Goal: Obtain resource: Download file/media

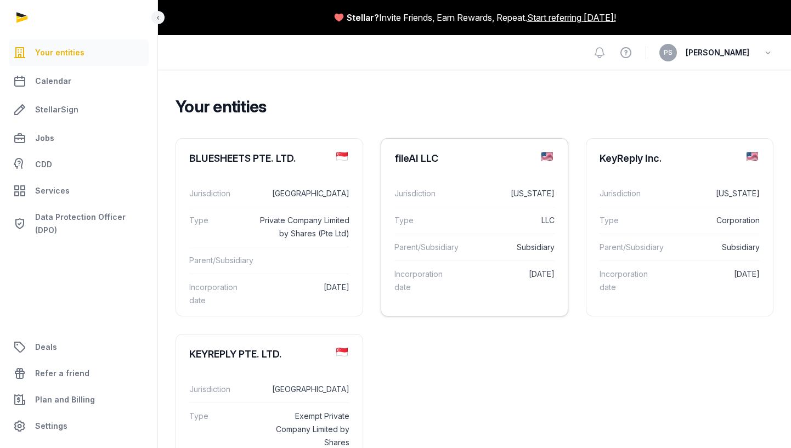
click at [447, 157] on div "fileAI LLC" at bounding box center [474, 159] width 187 height 40
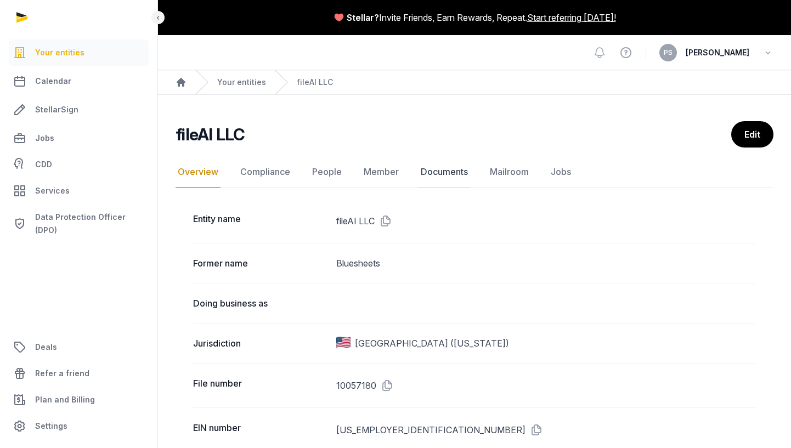
click at [444, 165] on link "Documents" at bounding box center [445, 172] width 52 height 32
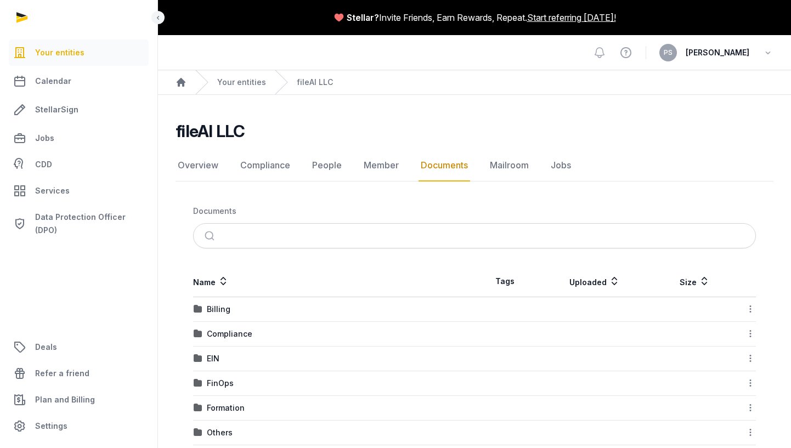
scroll to position [43, 0]
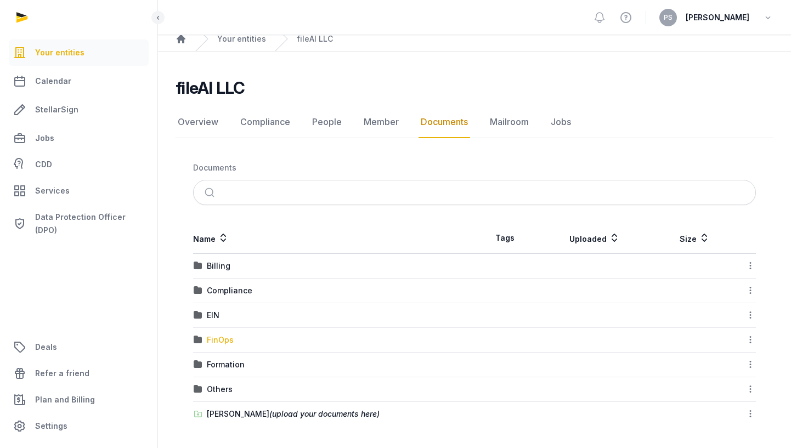
click at [214, 345] on div "FinOps" at bounding box center [220, 340] width 27 height 11
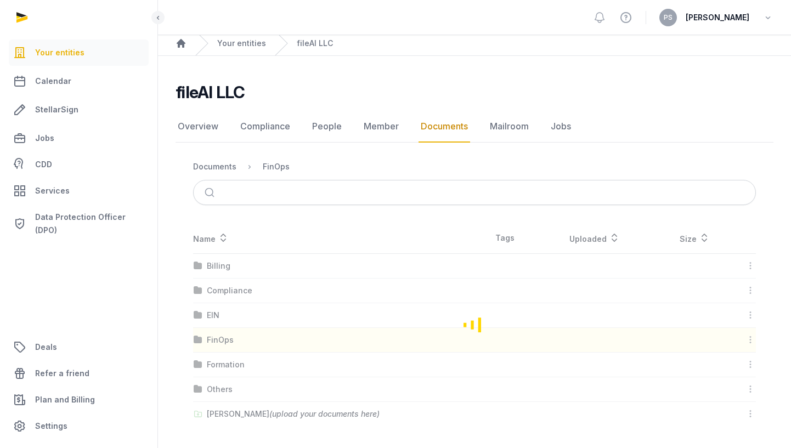
scroll to position [0, 0]
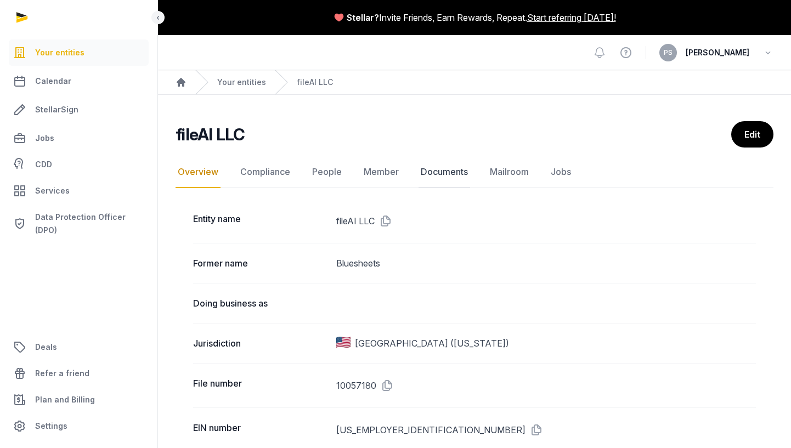
click at [439, 169] on link "Documents" at bounding box center [445, 172] width 52 height 32
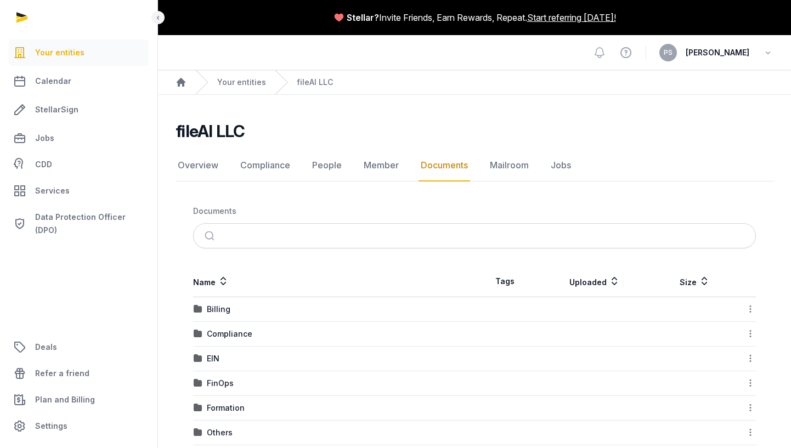
scroll to position [43, 0]
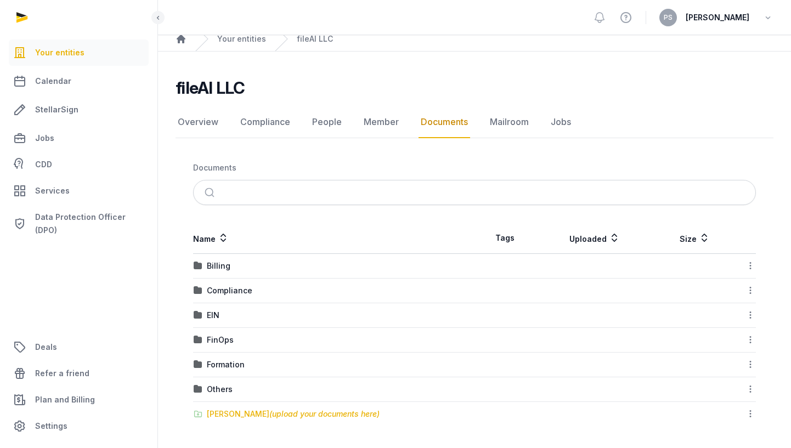
click at [296, 413] on span "(upload your documents here)" at bounding box center [324, 413] width 110 height 9
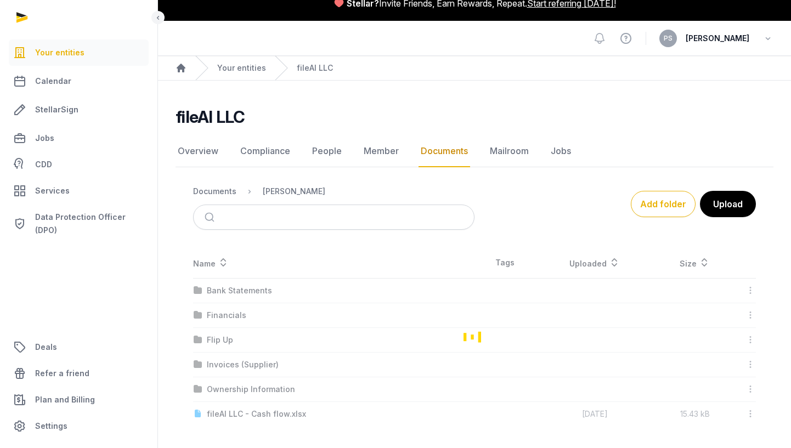
scroll to position [14, 0]
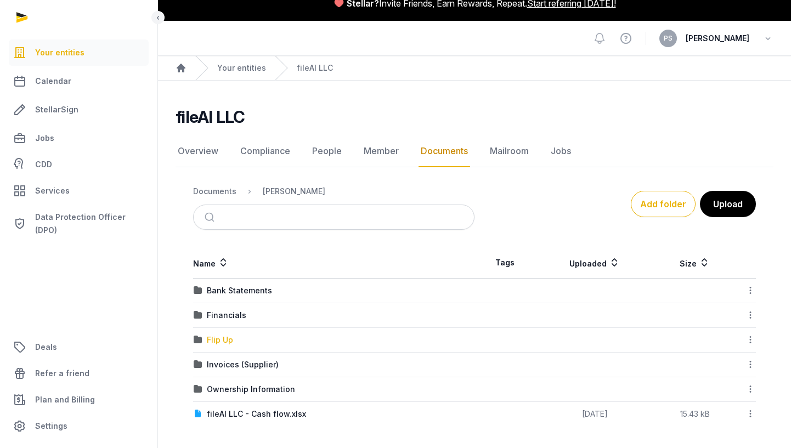
click at [224, 342] on div "Flip Up" at bounding box center [220, 340] width 26 height 11
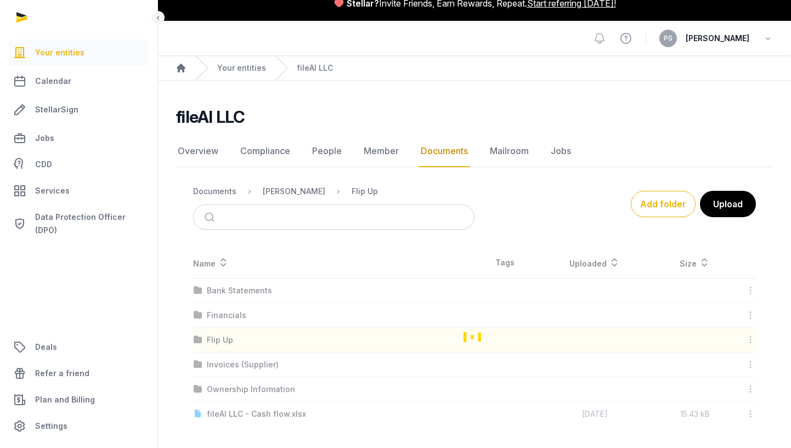
scroll to position [0, 0]
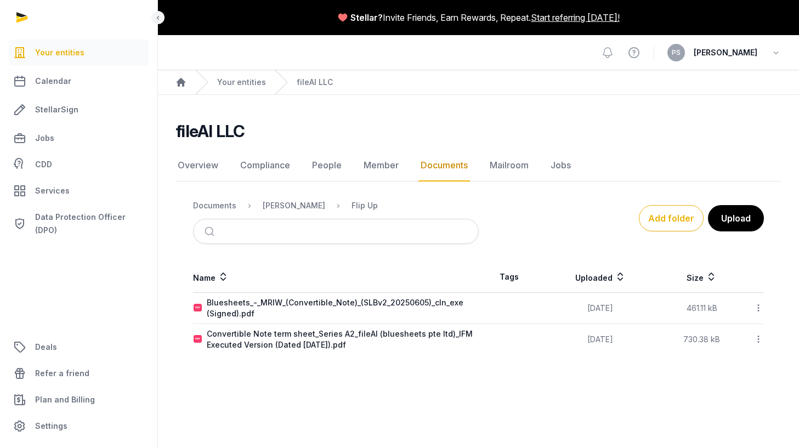
click at [69, 55] on span "Your entities" at bounding box center [59, 52] width 49 height 13
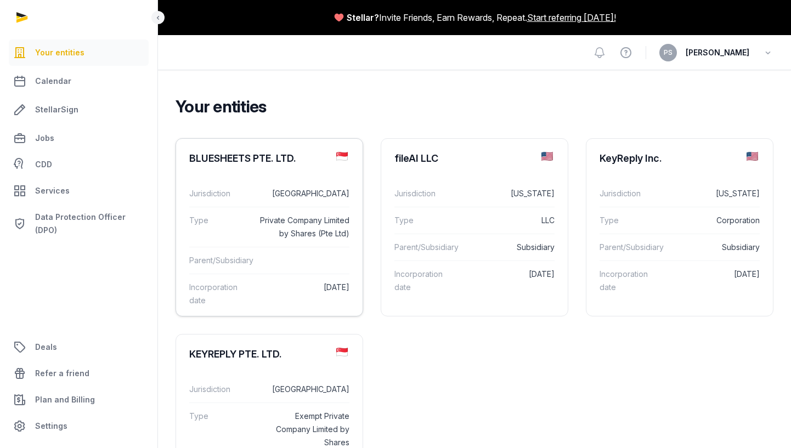
click at [278, 187] on dd "[GEOGRAPHIC_DATA]" at bounding box center [303, 193] width 91 height 13
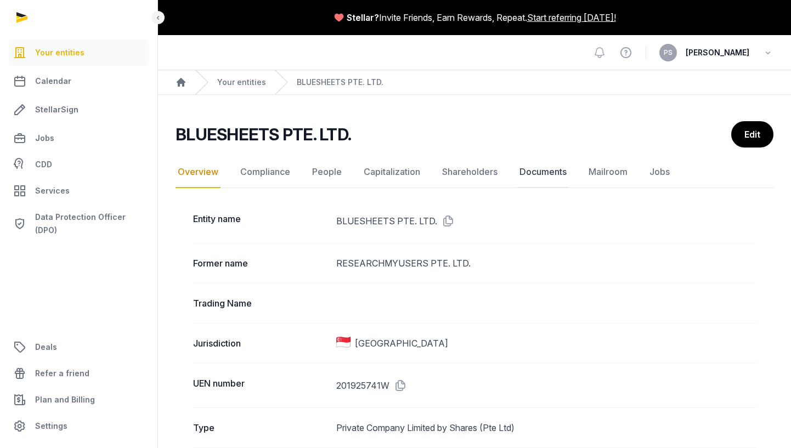
click at [535, 167] on link "Documents" at bounding box center [543, 172] width 52 height 32
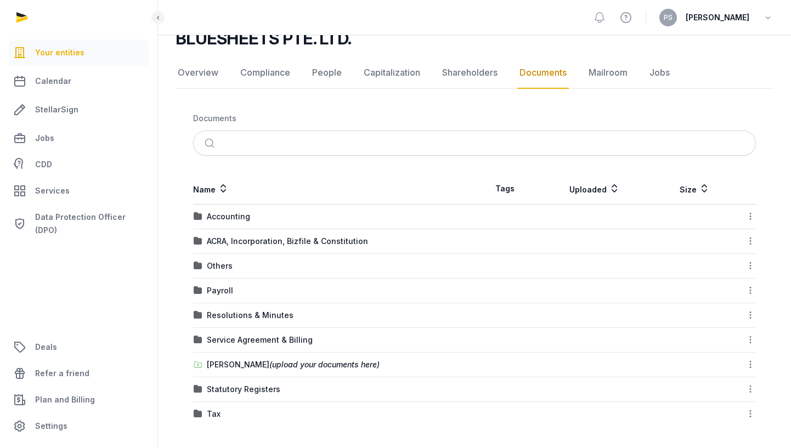
scroll to position [86, 0]
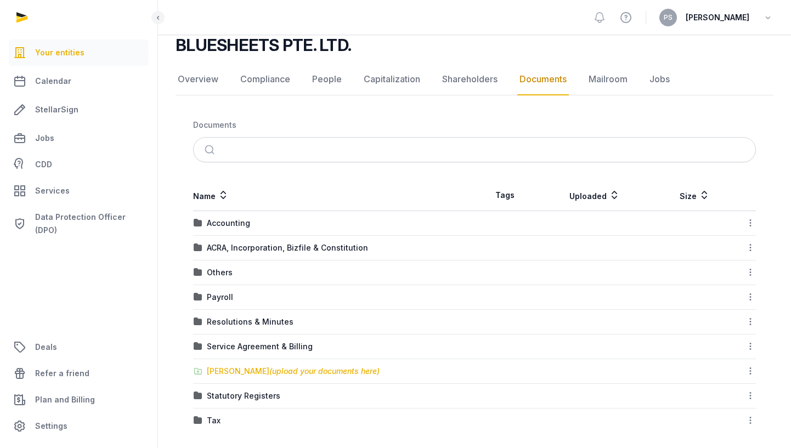
click at [271, 368] on span "(upload your documents here)" at bounding box center [324, 371] width 110 height 9
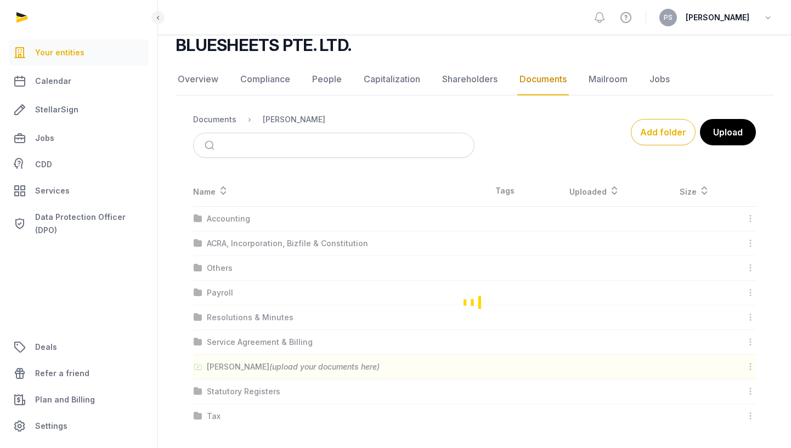
scroll to position [38, 0]
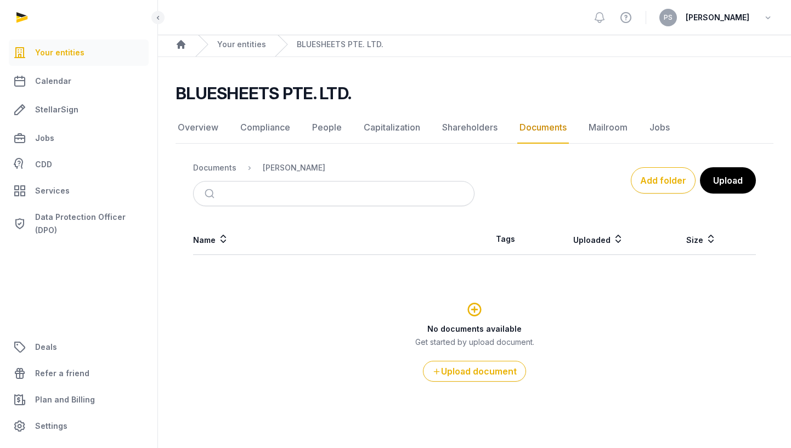
click at [529, 127] on link "Documents" at bounding box center [543, 128] width 52 height 32
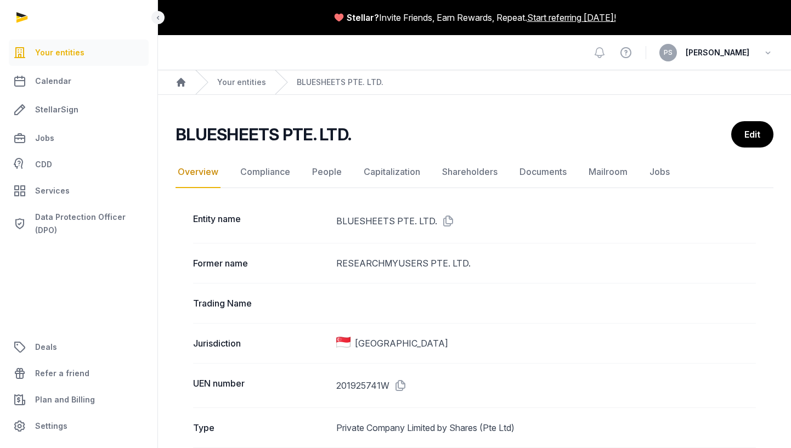
scroll to position [127, 0]
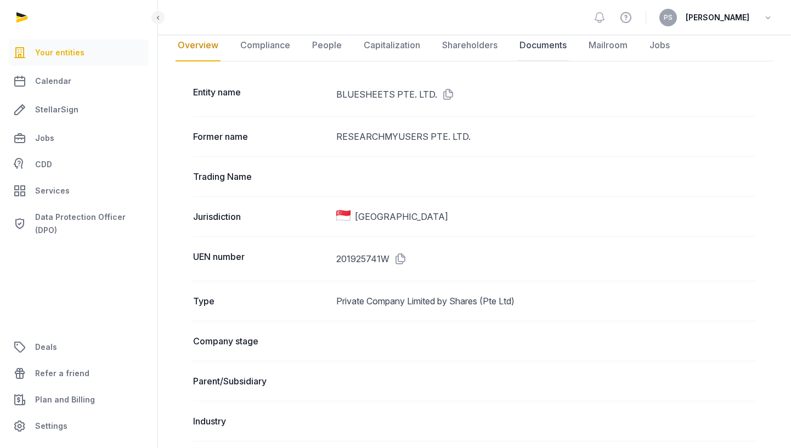
click at [533, 44] on link "Documents" at bounding box center [543, 46] width 52 height 32
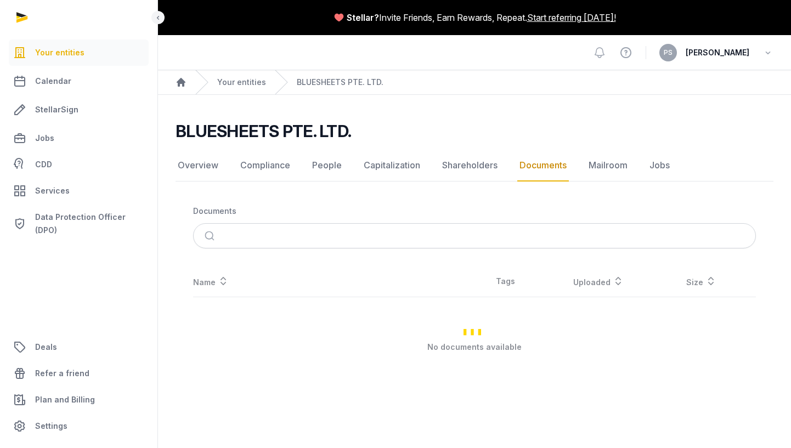
scroll to position [93, 0]
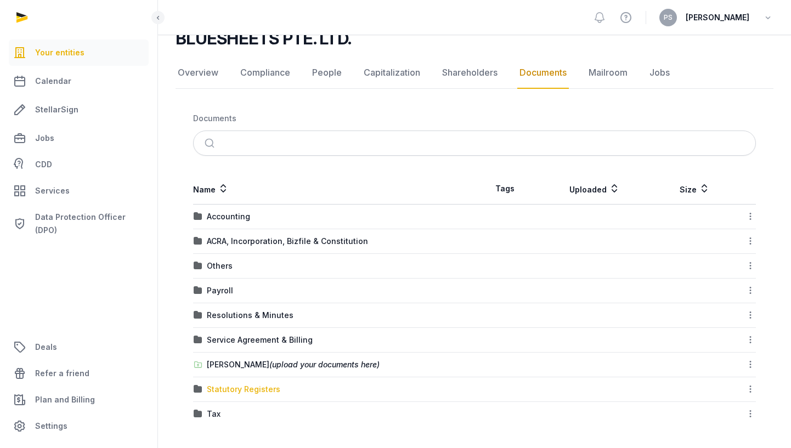
click at [232, 393] on div "Statutory Registers" at bounding box center [244, 389] width 74 height 11
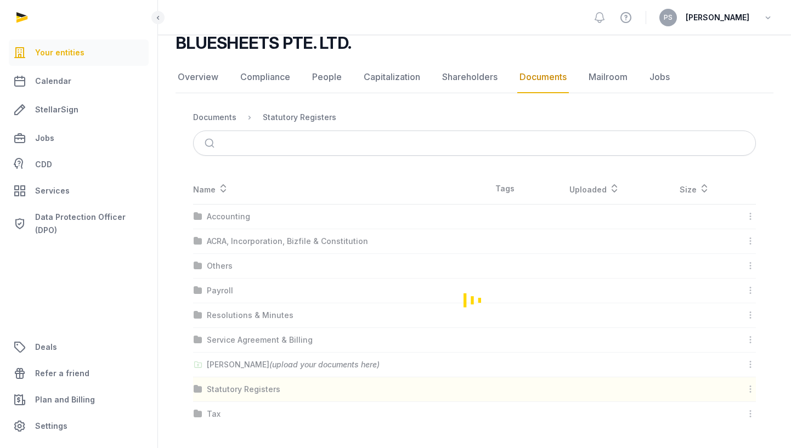
scroll to position [0, 0]
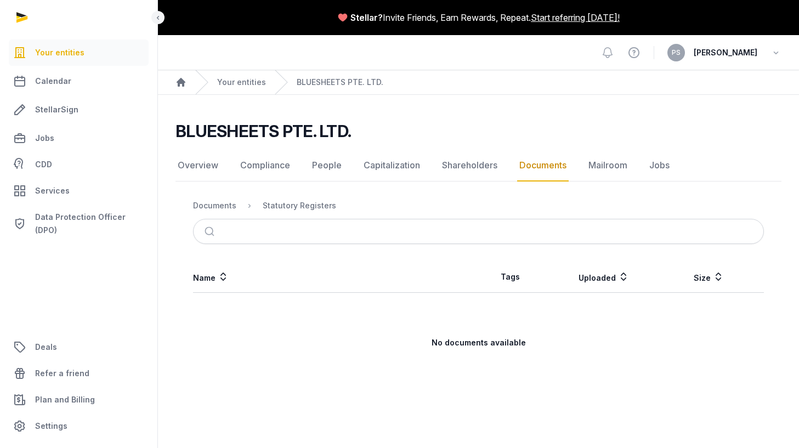
click at [527, 164] on link "Documents" at bounding box center [543, 166] width 52 height 32
click at [215, 201] on div "Documents" at bounding box center [214, 205] width 43 height 11
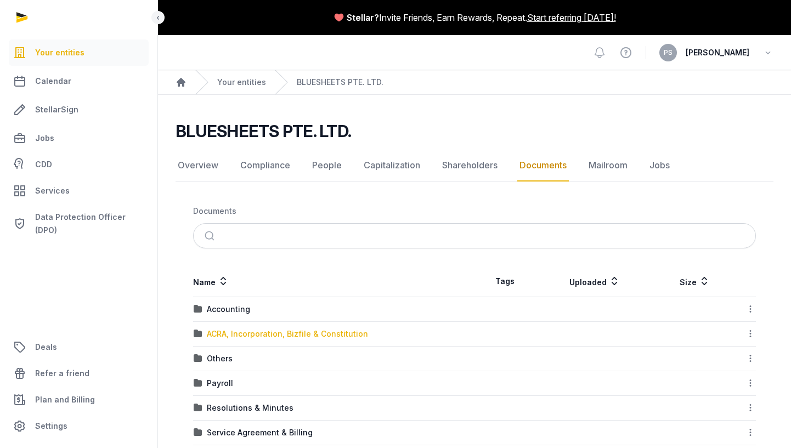
click at [236, 329] on div "ACRA, Incorporation, Bizfile & Constitution" at bounding box center [287, 334] width 161 height 11
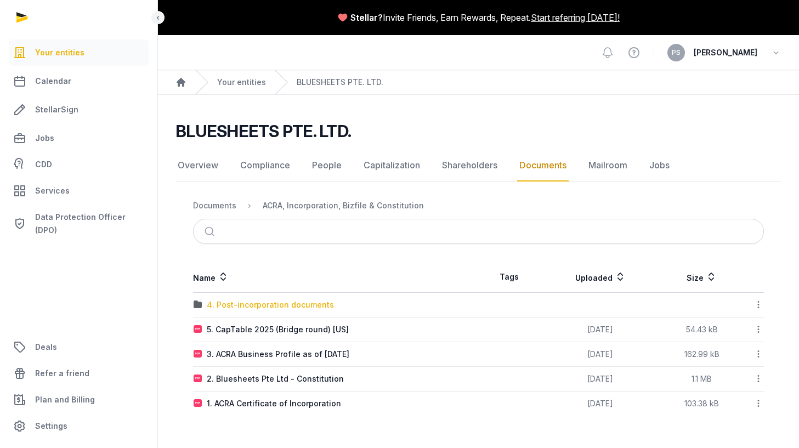
click at [278, 308] on div "4. Post-incorporation documents" at bounding box center [270, 305] width 127 height 11
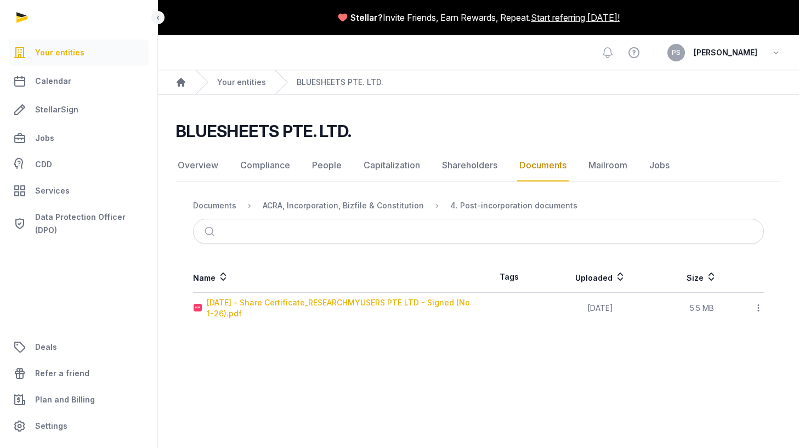
click at [291, 305] on div "[DATE] - Share Certificate_RESEARCHMYUSERS PTE LTD - Signed (No 1-26).pdf" at bounding box center [343, 308] width 272 height 22
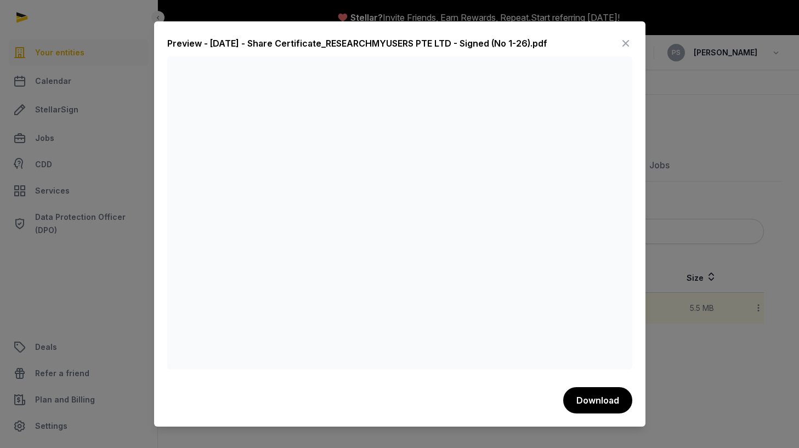
click at [679, 199] on div at bounding box center [399, 224] width 799 height 448
click at [632, 43] on icon at bounding box center [625, 44] width 13 height 18
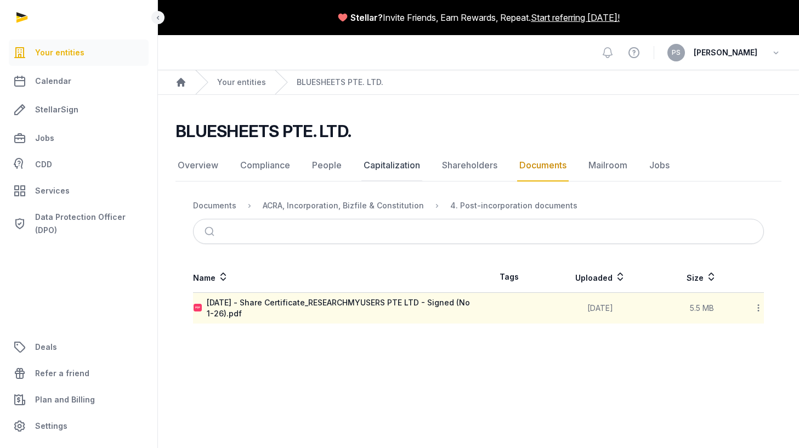
click at [392, 164] on link "Capitalization" at bounding box center [392, 166] width 61 height 32
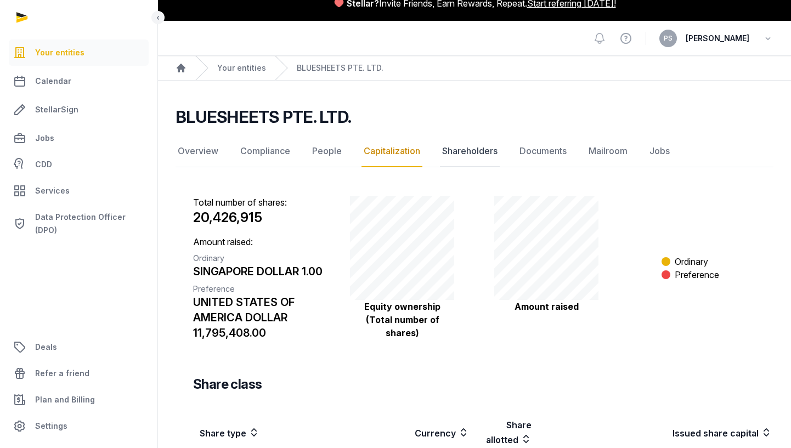
scroll to position [202, 0]
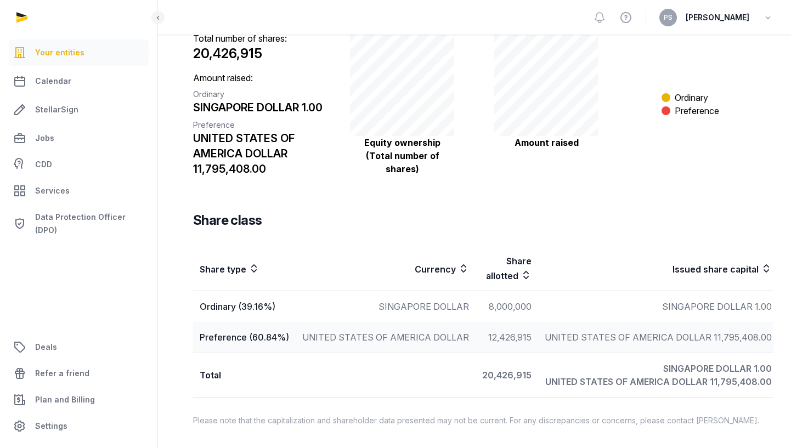
click at [344, 332] on td "UNITED STATES OF AMERICA DOLLAR" at bounding box center [386, 337] width 180 height 31
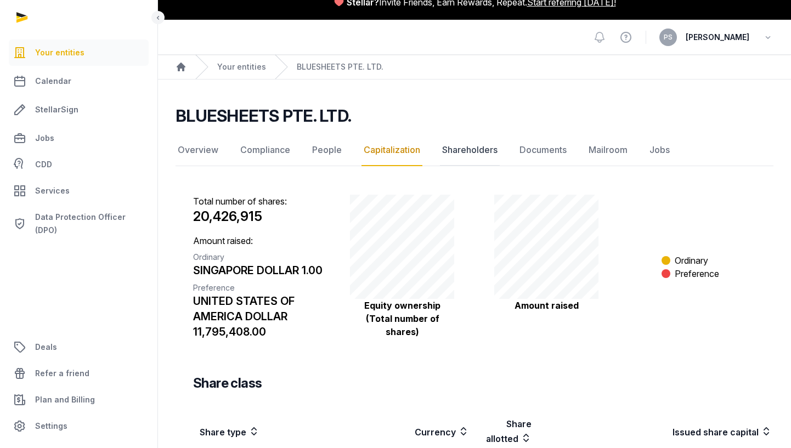
scroll to position [0, 0]
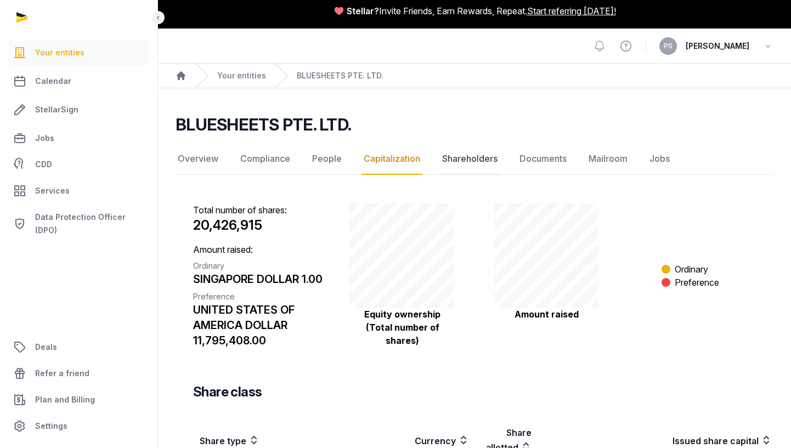
click at [465, 150] on link "Shareholders" at bounding box center [470, 159] width 60 height 32
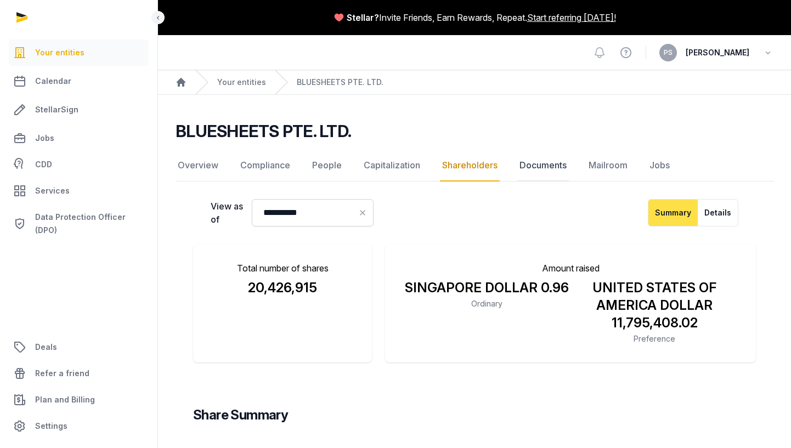
click at [547, 162] on link "Documents" at bounding box center [543, 166] width 52 height 32
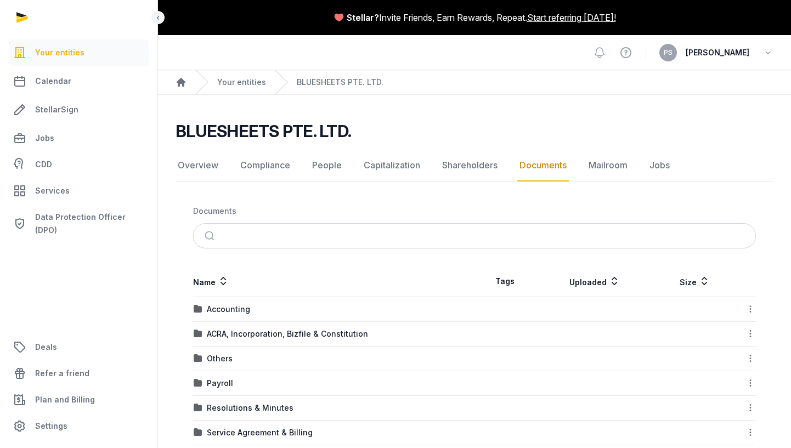
scroll to position [93, 0]
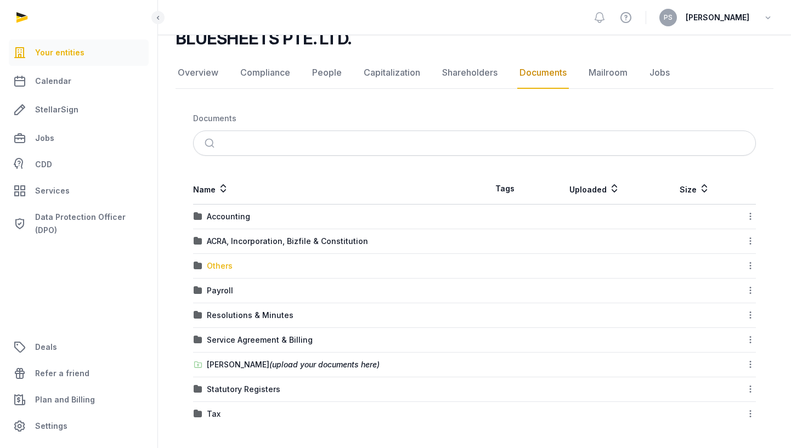
click at [216, 264] on div "Others" at bounding box center [220, 266] width 26 height 11
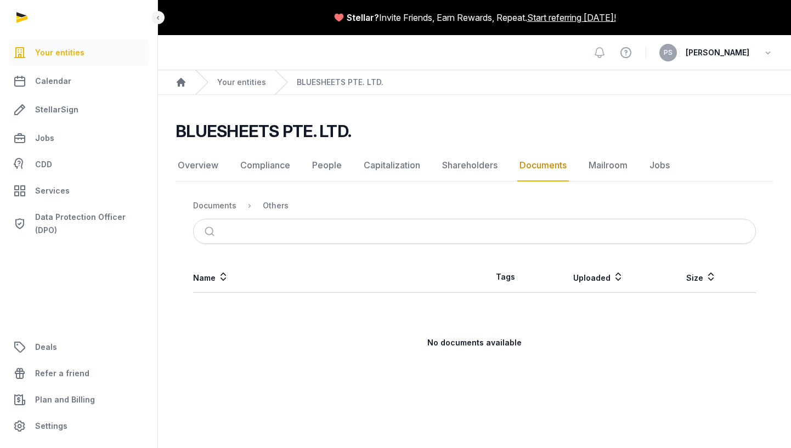
scroll to position [0, 0]
click at [222, 205] on div "Documents" at bounding box center [214, 205] width 43 height 11
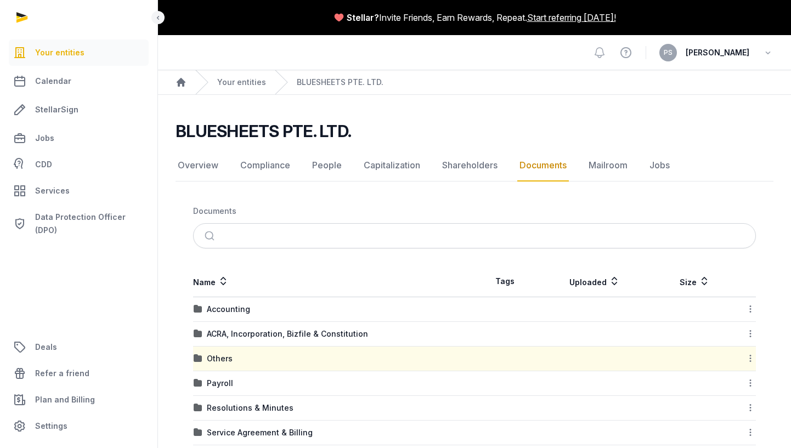
scroll to position [93, 0]
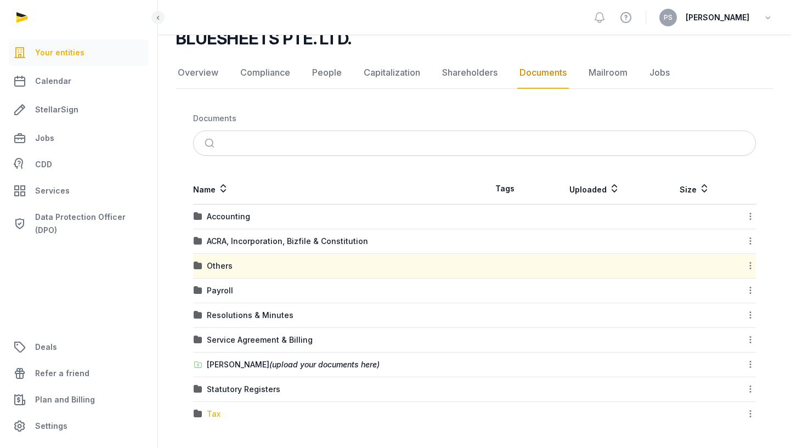
click at [211, 415] on div "Tax" at bounding box center [214, 414] width 14 height 11
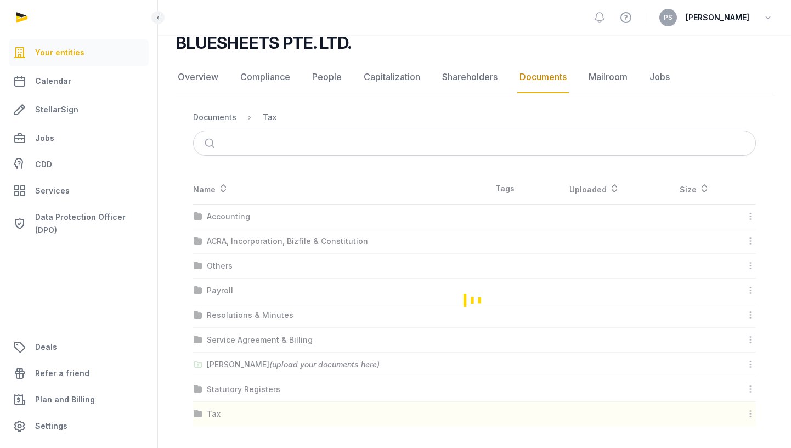
scroll to position [0, 0]
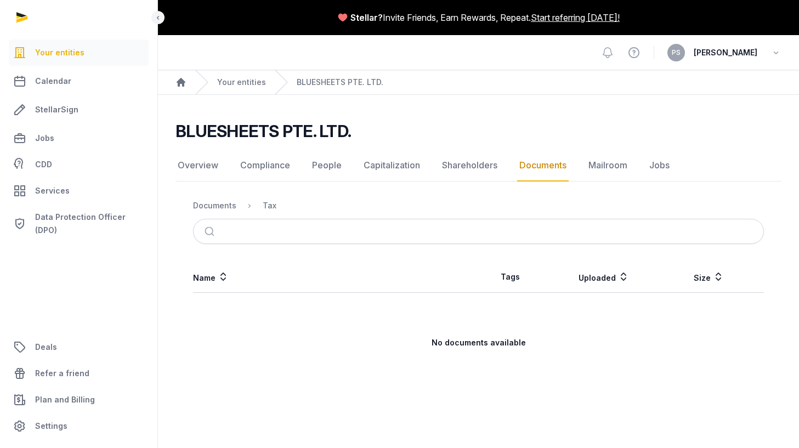
click at [538, 165] on link "Documents" at bounding box center [543, 166] width 52 height 32
click at [220, 211] on div "Documents" at bounding box center [214, 205] width 43 height 11
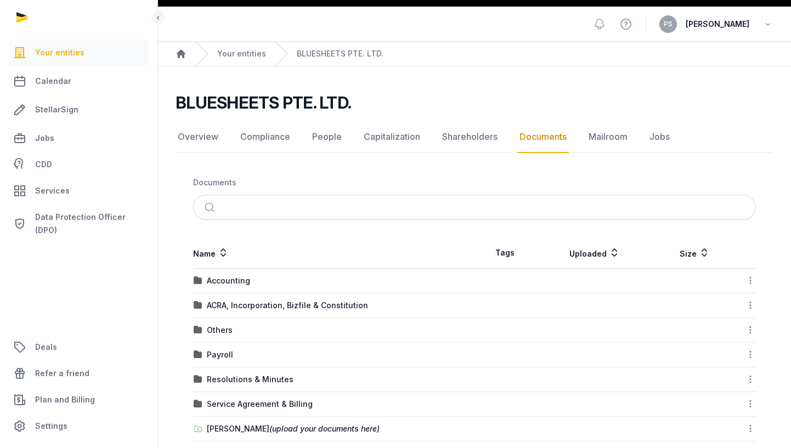
scroll to position [93, 0]
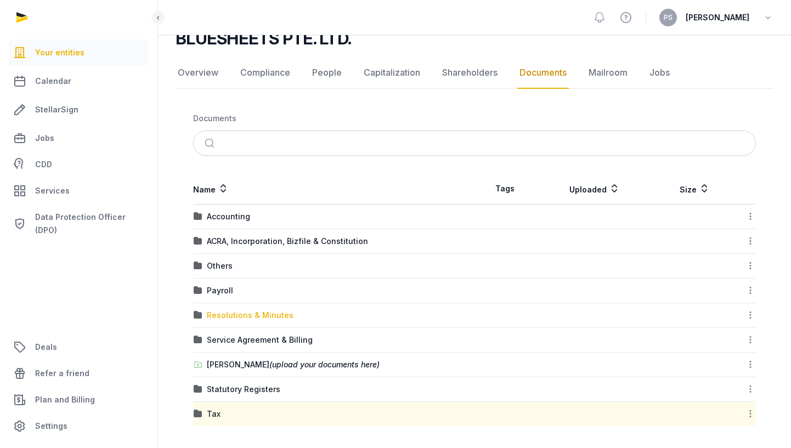
click at [271, 313] on div "Resolutions & Minutes" at bounding box center [250, 315] width 87 height 11
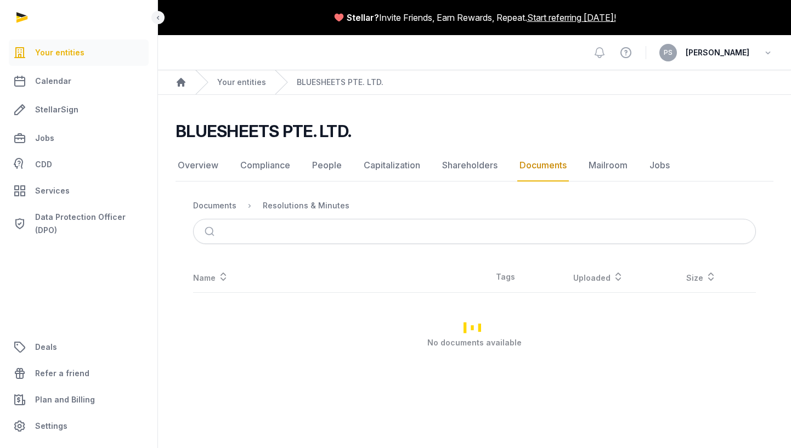
scroll to position [0, 0]
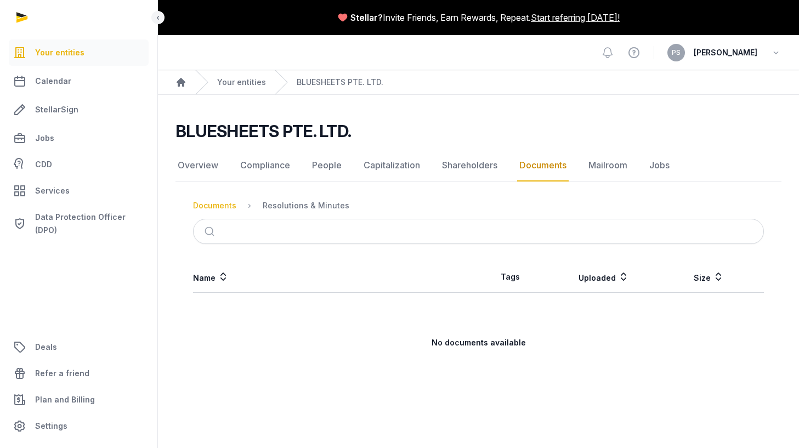
click at [223, 202] on div "Documents" at bounding box center [214, 205] width 43 height 11
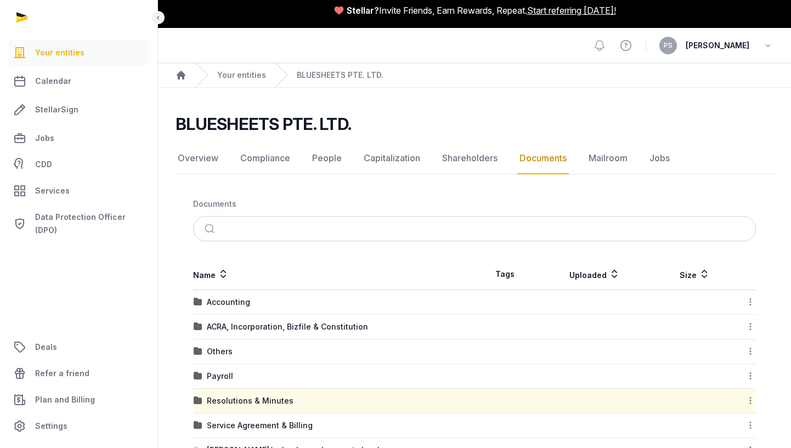
scroll to position [93, 0]
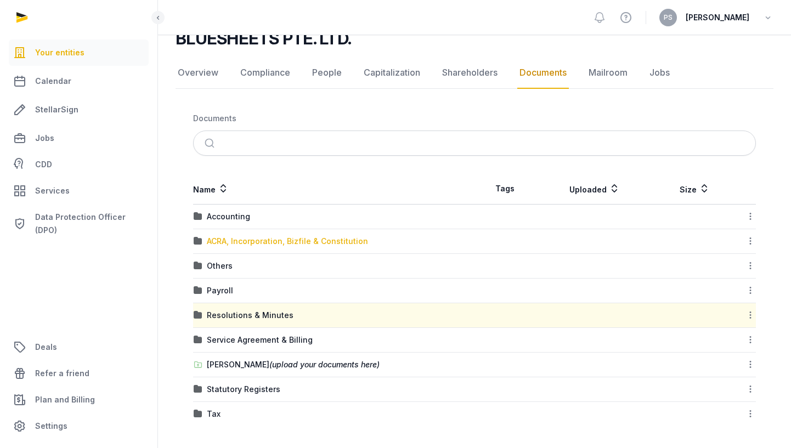
click at [295, 243] on div "ACRA, Incorporation, Bizfile & Constitution" at bounding box center [287, 241] width 161 height 11
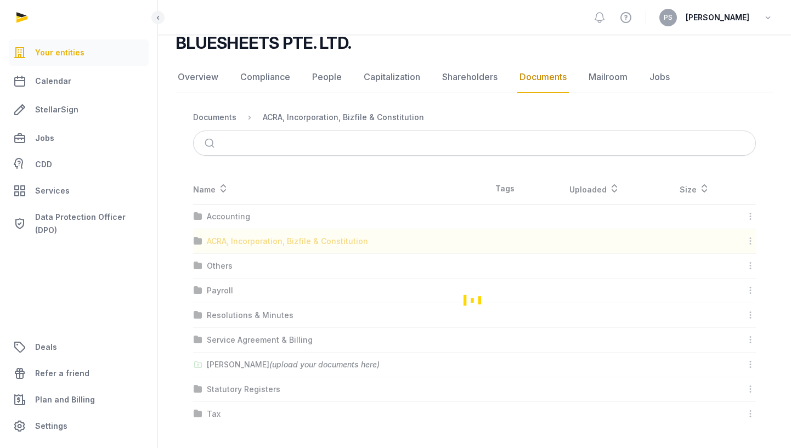
scroll to position [0, 0]
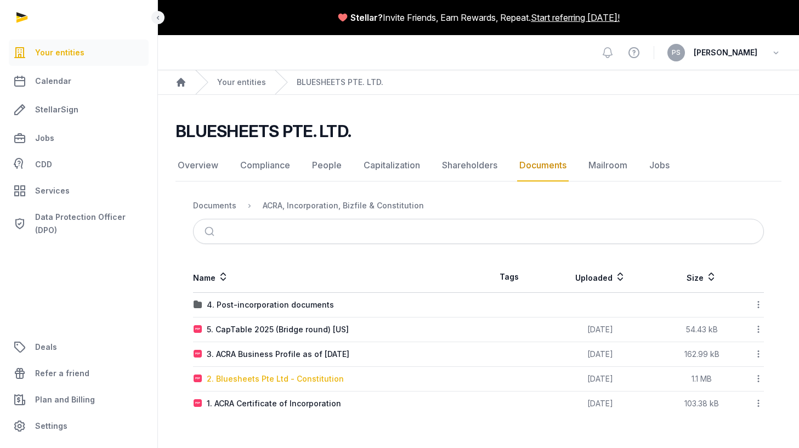
click at [302, 380] on div "2. Bluesheets Pte Ltd - Constitution" at bounding box center [275, 379] width 137 height 11
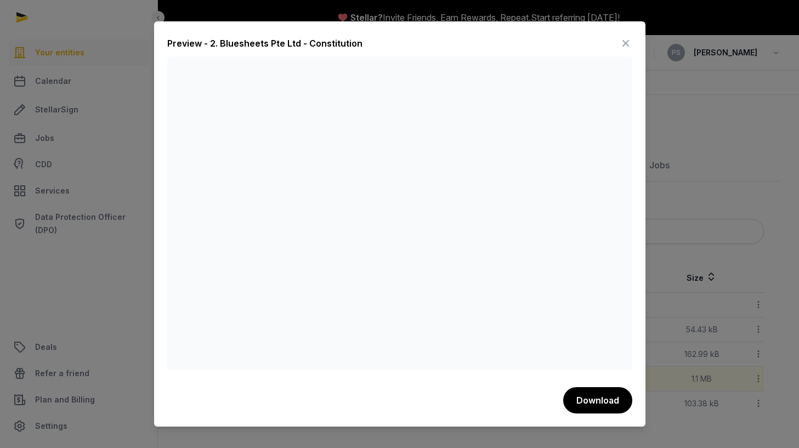
click at [628, 42] on icon at bounding box center [625, 44] width 13 height 18
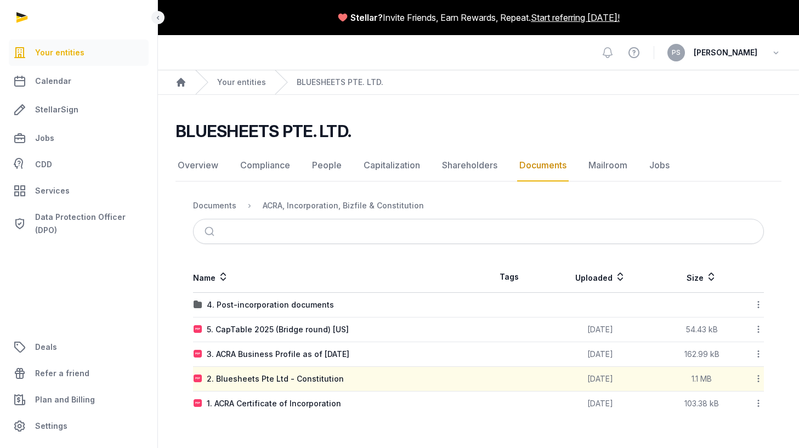
click at [753, 63] on div "View help PS [PERSON_NAME]" at bounding box center [691, 52] width 181 height 35
click at [757, 52] on span "[PERSON_NAME]" at bounding box center [726, 52] width 64 height 13
click at [768, 52] on div "PS [PERSON_NAME]" at bounding box center [725, 53] width 114 height 18
click at [774, 52] on icon "button" at bounding box center [776, 52] width 11 height 15
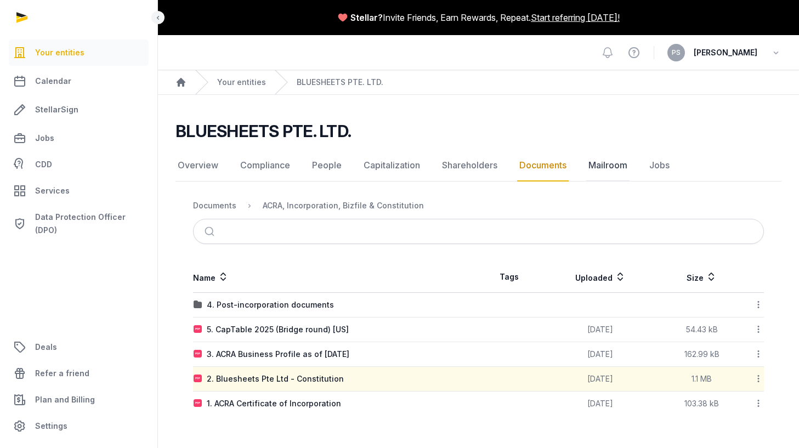
click at [596, 164] on link "Mailroom" at bounding box center [608, 166] width 43 height 32
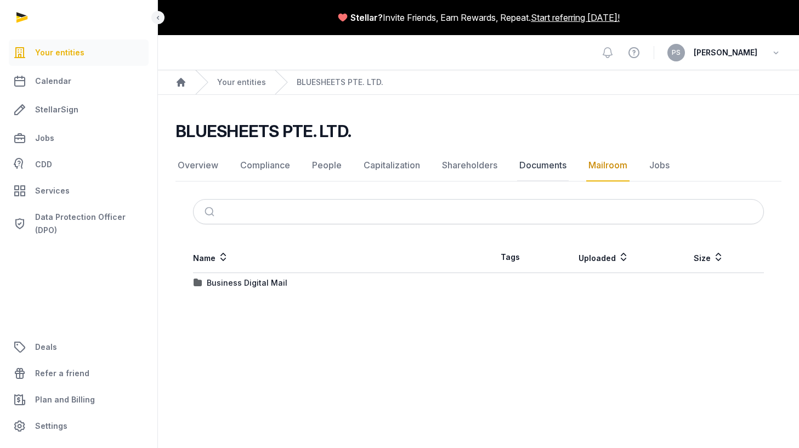
click at [548, 165] on link "Documents" at bounding box center [543, 166] width 52 height 32
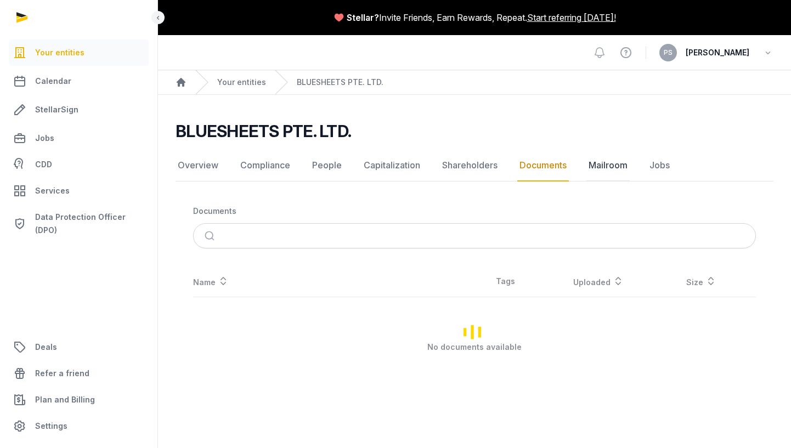
click at [596, 162] on link "Mailroom" at bounding box center [608, 166] width 43 height 32
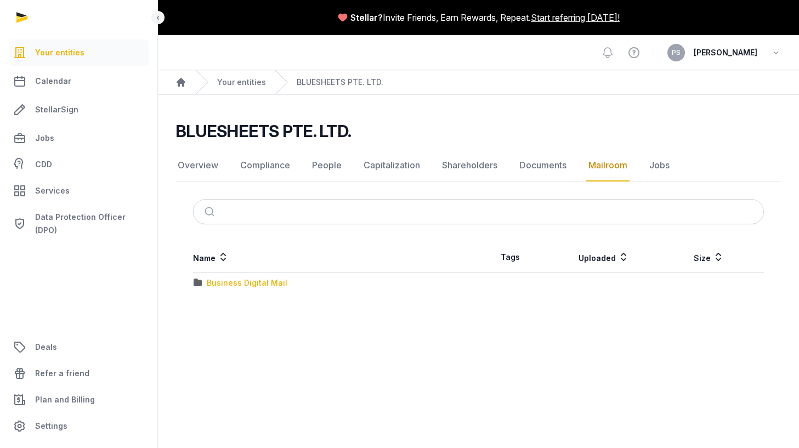
click at [241, 285] on div "Business Digital Mail" at bounding box center [247, 283] width 81 height 11
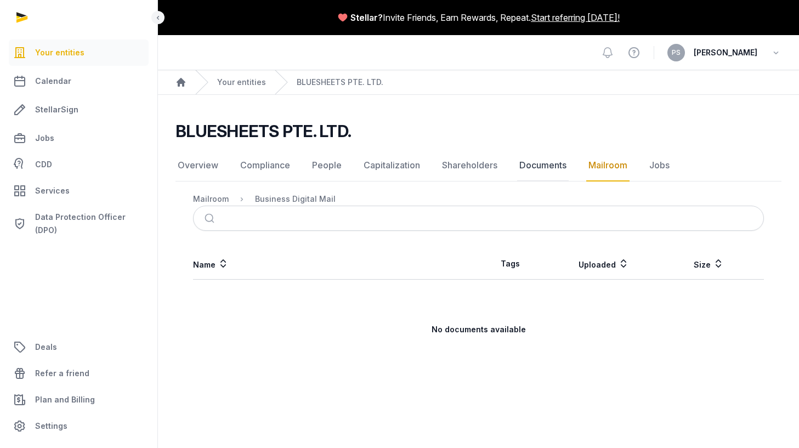
click at [527, 162] on link "Documents" at bounding box center [543, 166] width 52 height 32
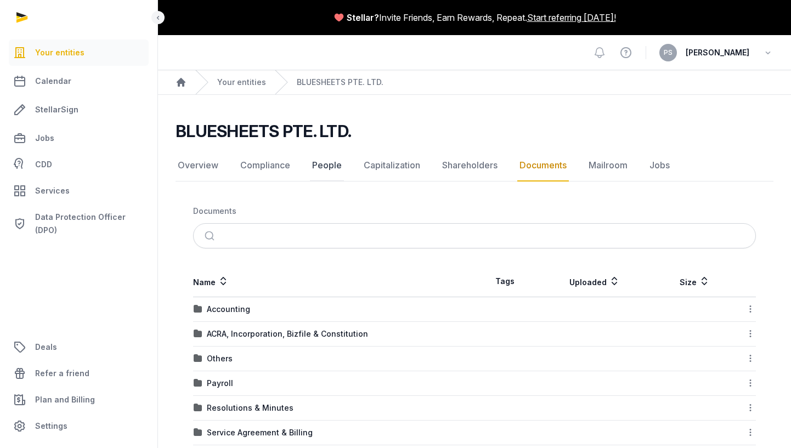
click at [323, 166] on link "People" at bounding box center [327, 166] width 34 height 32
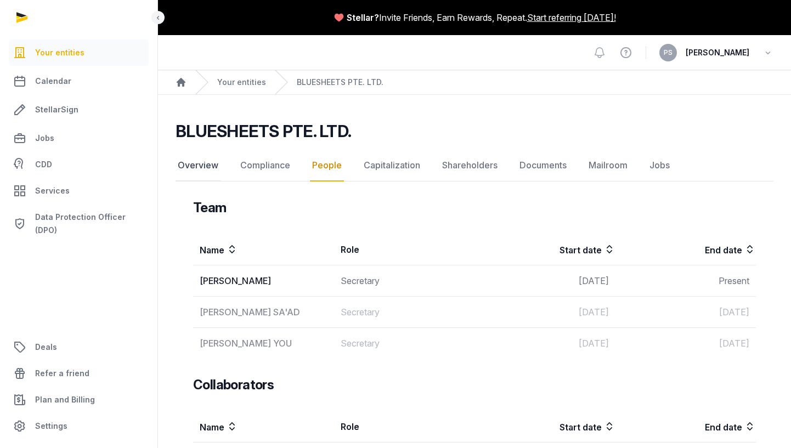
click at [207, 166] on link "Overview" at bounding box center [198, 166] width 45 height 32
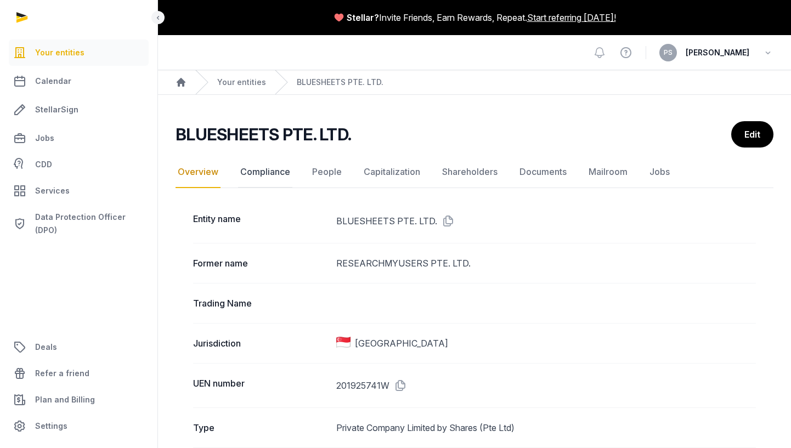
click at [280, 174] on link "Compliance" at bounding box center [265, 172] width 54 height 32
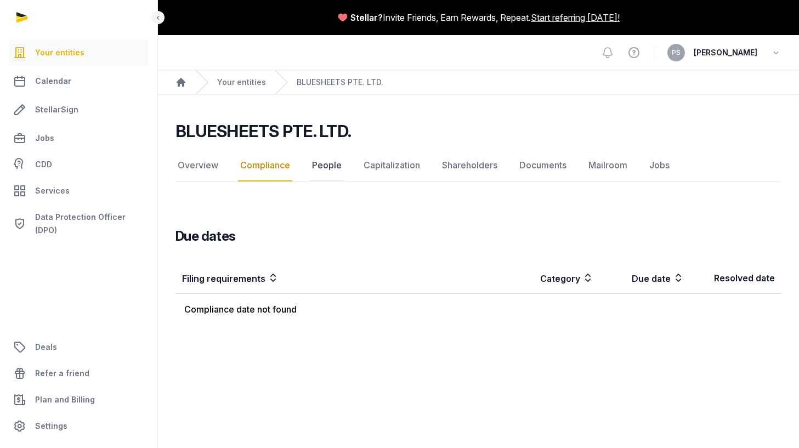
click at [336, 168] on link "People" at bounding box center [327, 166] width 34 height 32
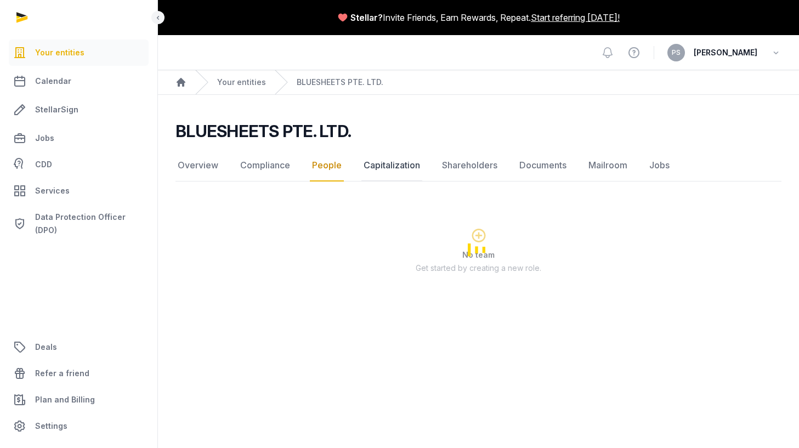
click at [408, 166] on link "Capitalization" at bounding box center [392, 166] width 61 height 32
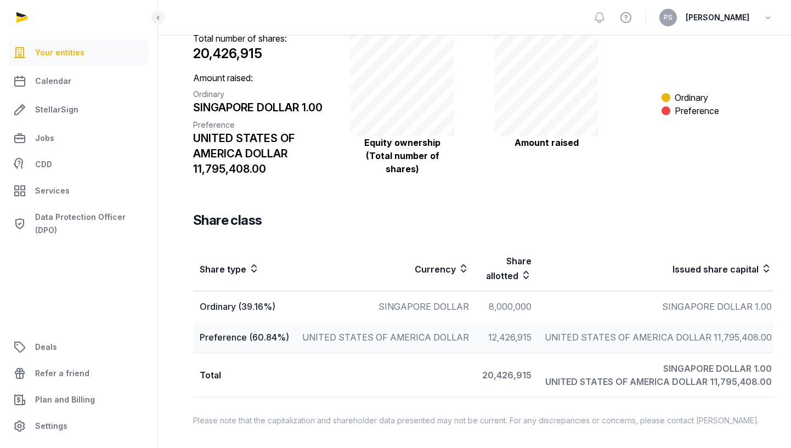
scroll to position [37, 0]
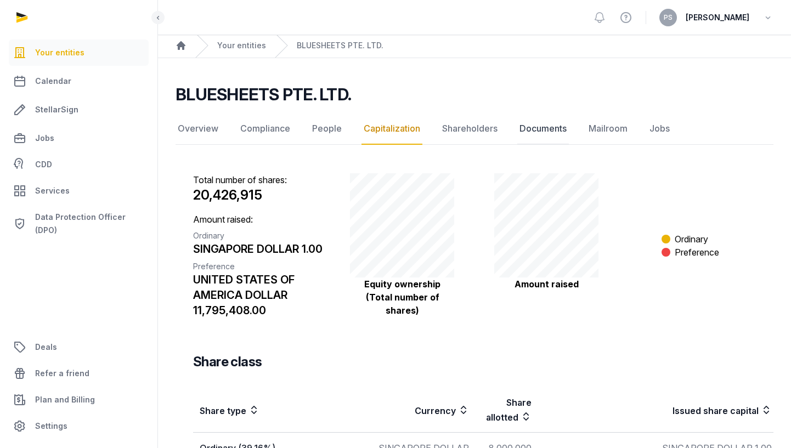
click at [553, 126] on link "Documents" at bounding box center [543, 129] width 52 height 32
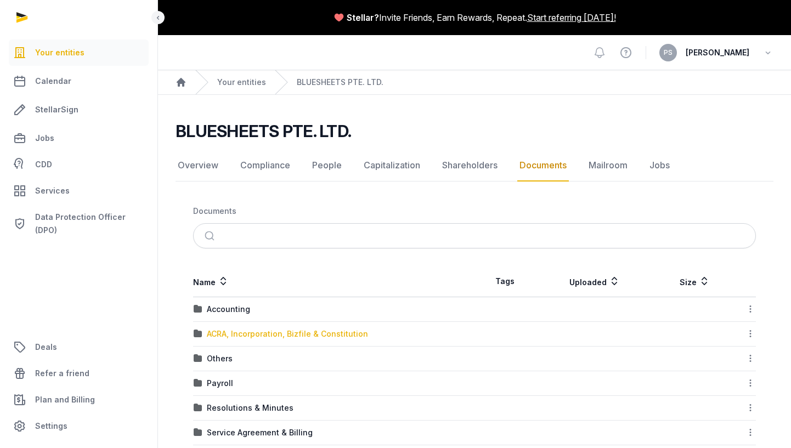
click at [272, 336] on div "ACRA, Incorporation, Bizfile & Constitution" at bounding box center [287, 334] width 161 height 11
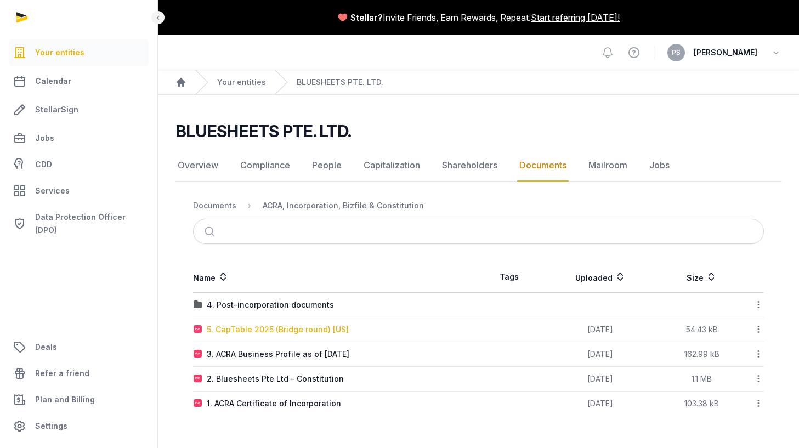
click at [272, 328] on div "5. CapTable 2025 (Bridge round) [US]" at bounding box center [278, 329] width 142 height 11
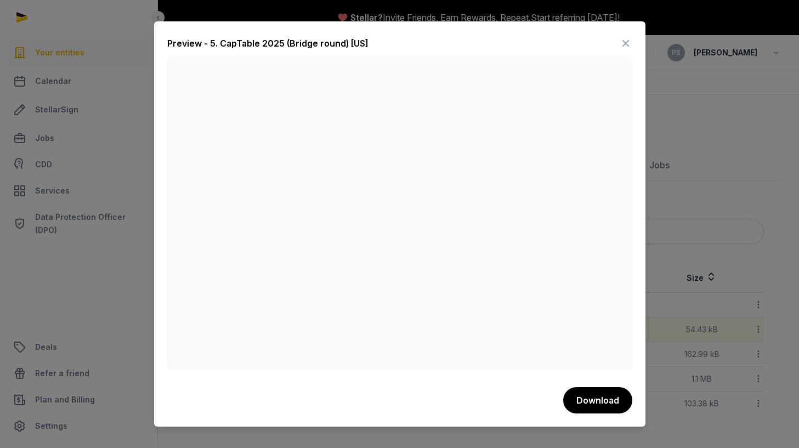
click at [628, 45] on icon at bounding box center [625, 44] width 13 height 18
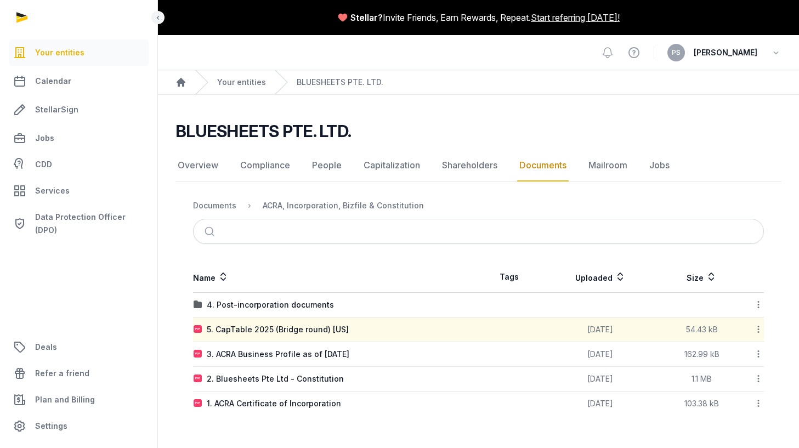
click at [356, 164] on nav "Overview Compliance People Capitalization Shareholders Documents Mailroom Jobs" at bounding box center [479, 166] width 606 height 32
click at [379, 165] on link "Capitalization" at bounding box center [392, 166] width 61 height 32
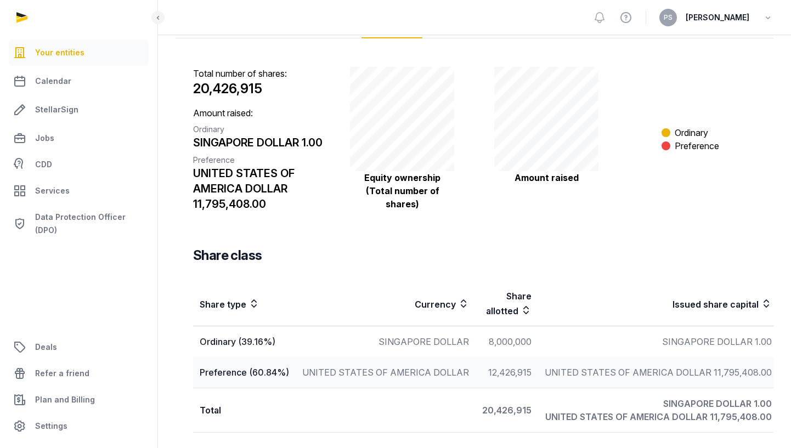
scroll to position [10, 0]
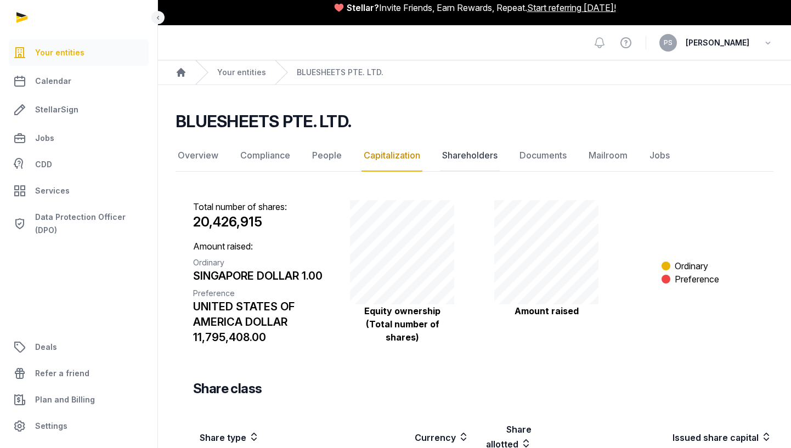
click at [448, 150] on link "Shareholders" at bounding box center [470, 156] width 60 height 32
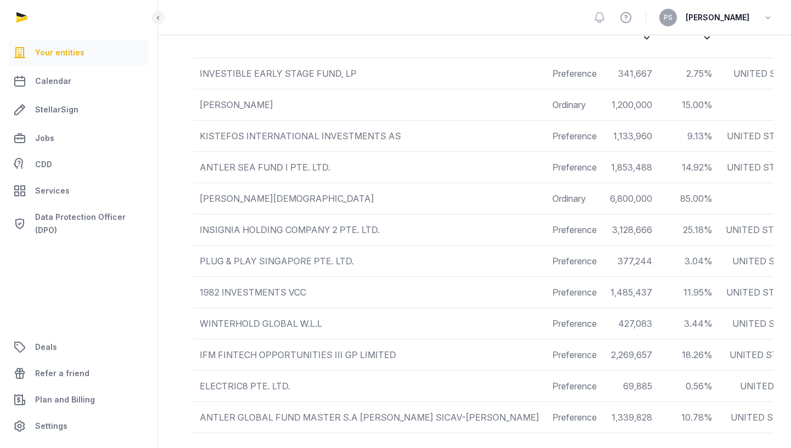
scroll to position [489, 0]
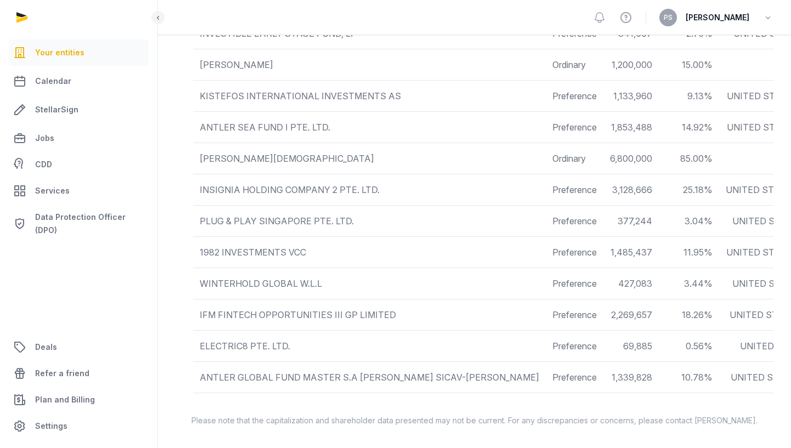
click at [342, 215] on div "PLUG & PLAY SINGAPORE PTE. LTD." at bounding box center [370, 221] width 340 height 13
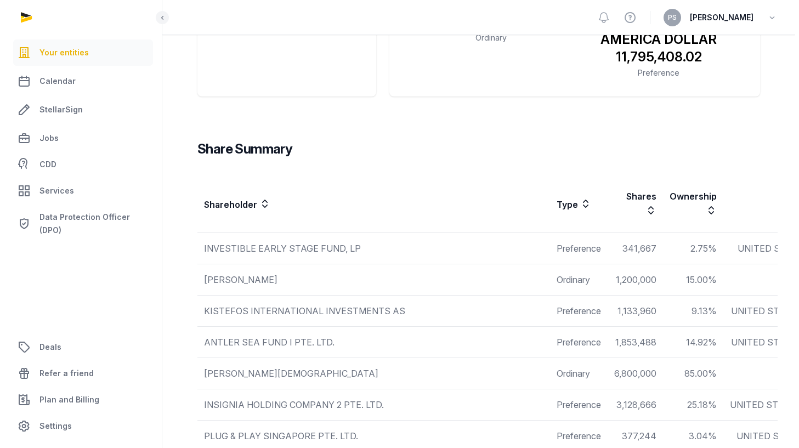
scroll to position [0, 0]
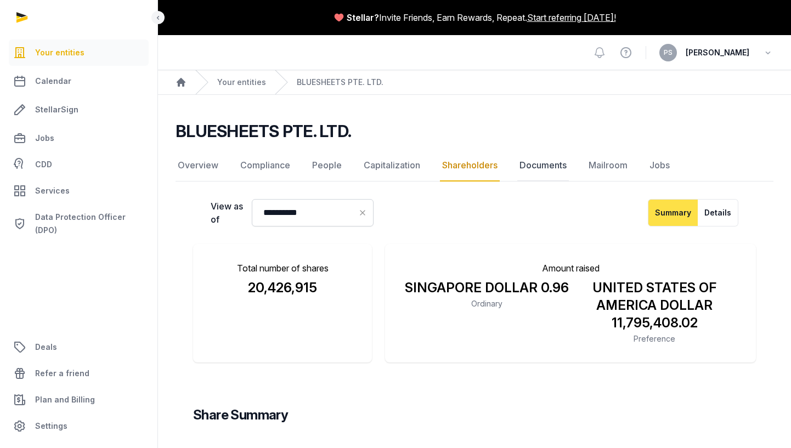
click at [539, 160] on link "Documents" at bounding box center [543, 166] width 52 height 32
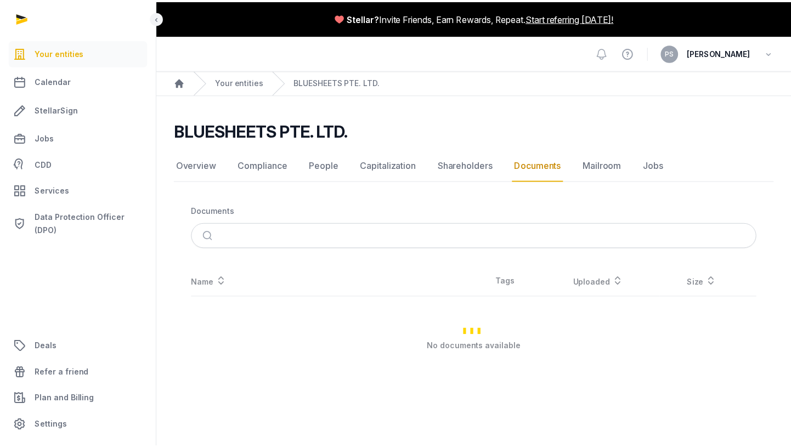
scroll to position [93, 0]
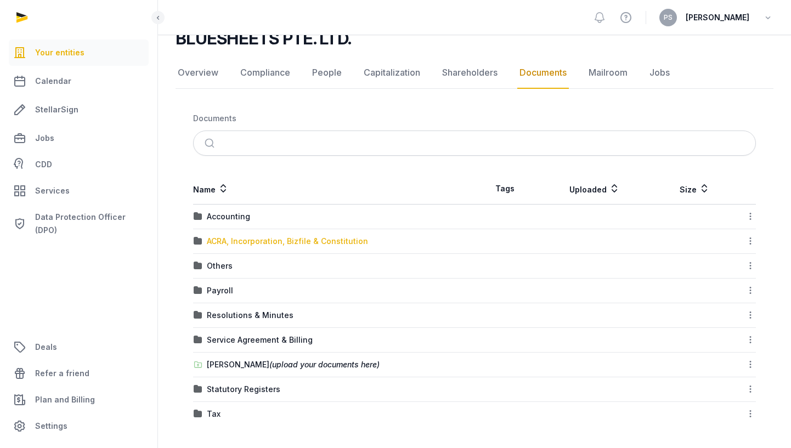
click at [253, 243] on div "ACRA, Incorporation, Bizfile & Constitution" at bounding box center [287, 241] width 161 height 11
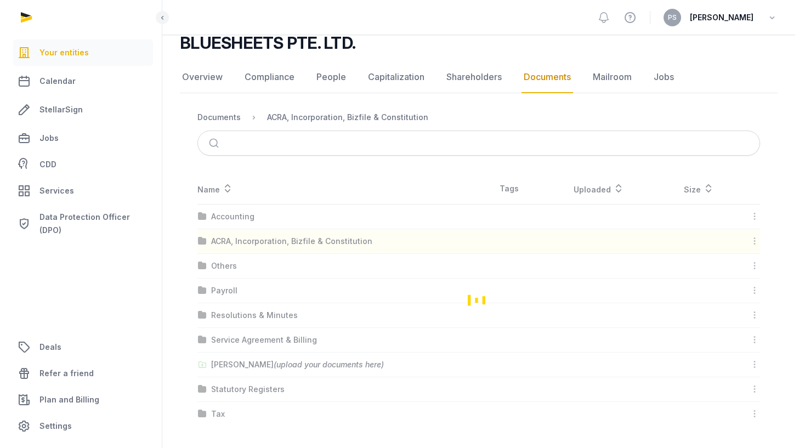
scroll to position [0, 0]
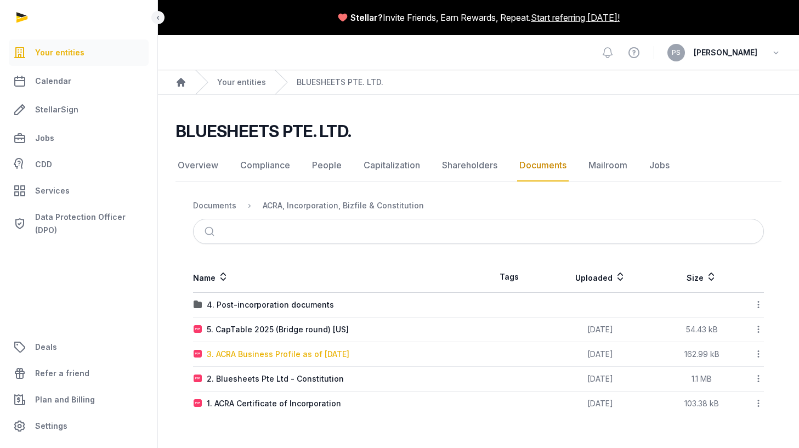
click at [298, 353] on div "3. ACRA Business Profile as of [DATE]" at bounding box center [278, 354] width 143 height 11
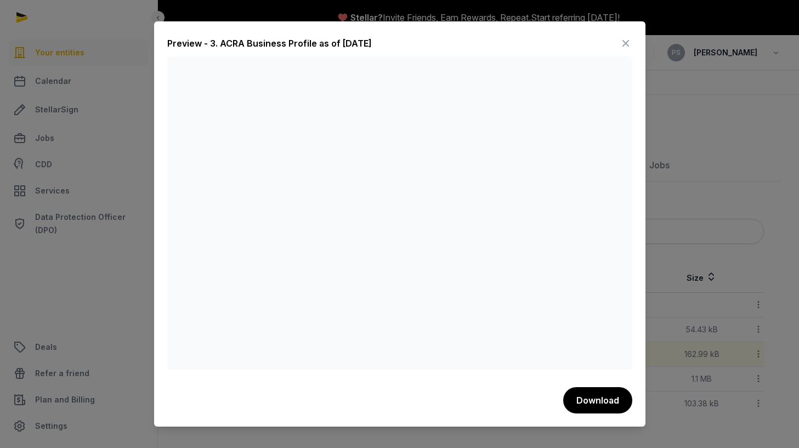
click at [629, 42] on icon at bounding box center [625, 44] width 13 height 18
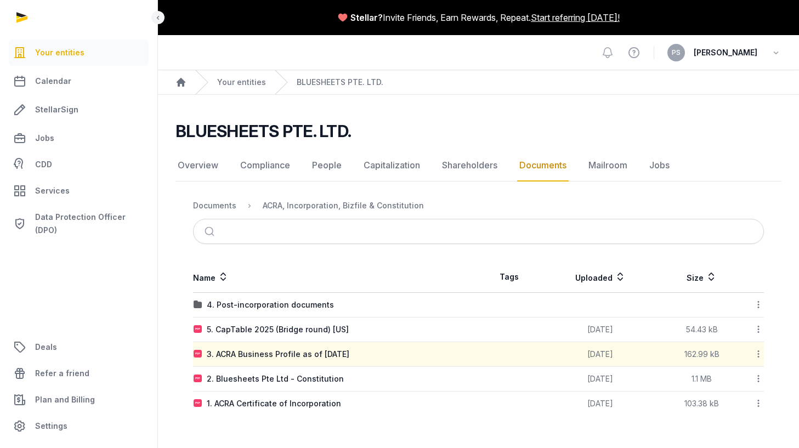
click at [755, 353] on icon at bounding box center [759, 354] width 10 height 12
click at [738, 378] on div "Download" at bounding box center [720, 383] width 88 height 20
